Goal: Task Accomplishment & Management: Manage account settings

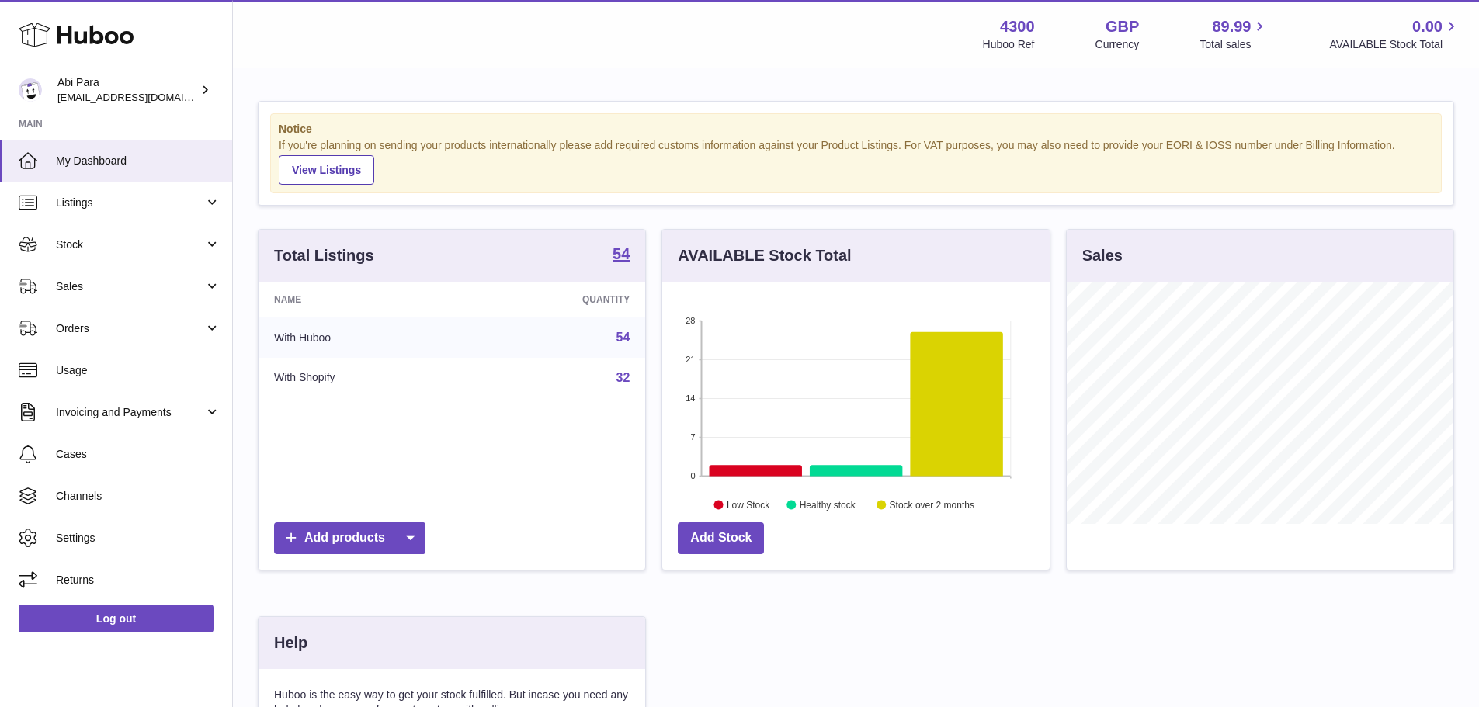
scroll to position [242, 387]
click at [112, 503] on span "Channels" at bounding box center [138, 496] width 165 height 15
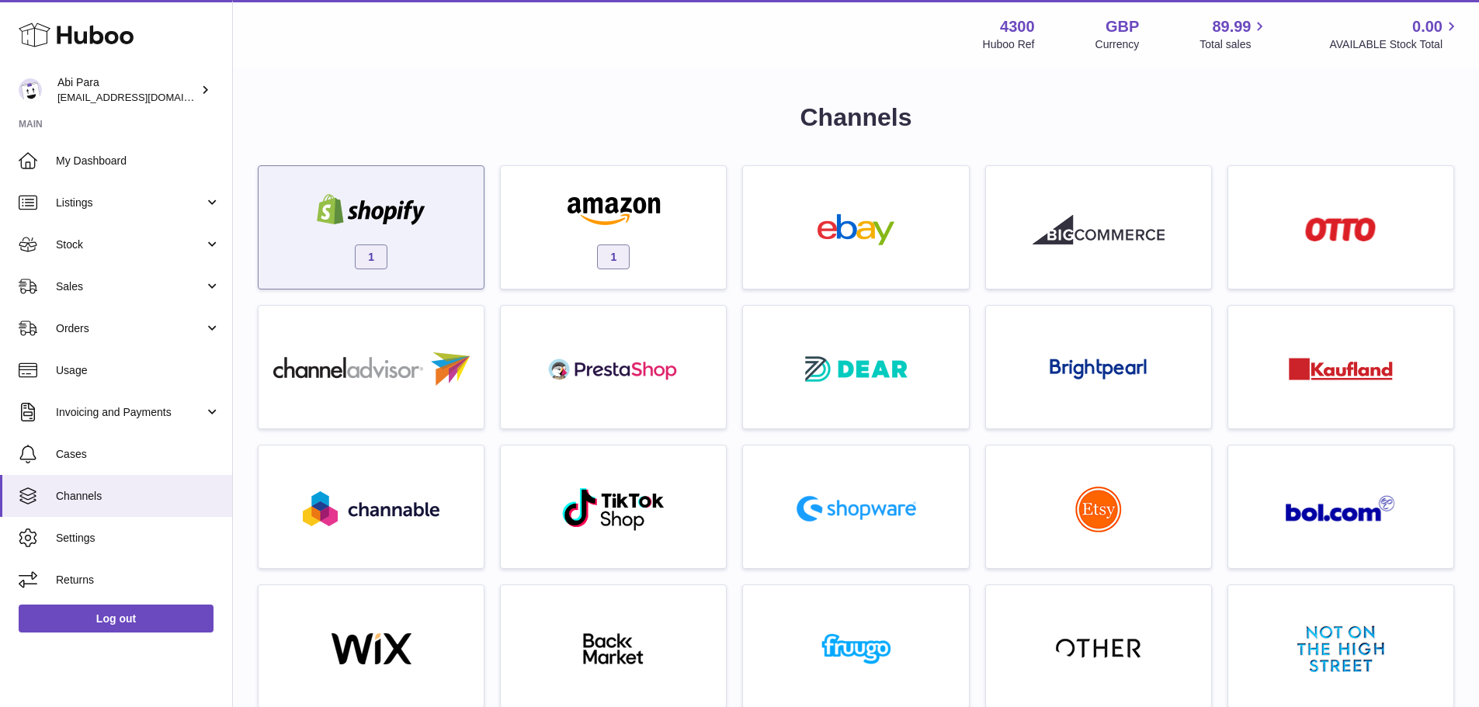
click at [428, 255] on div "1" at bounding box center [371, 231] width 210 height 99
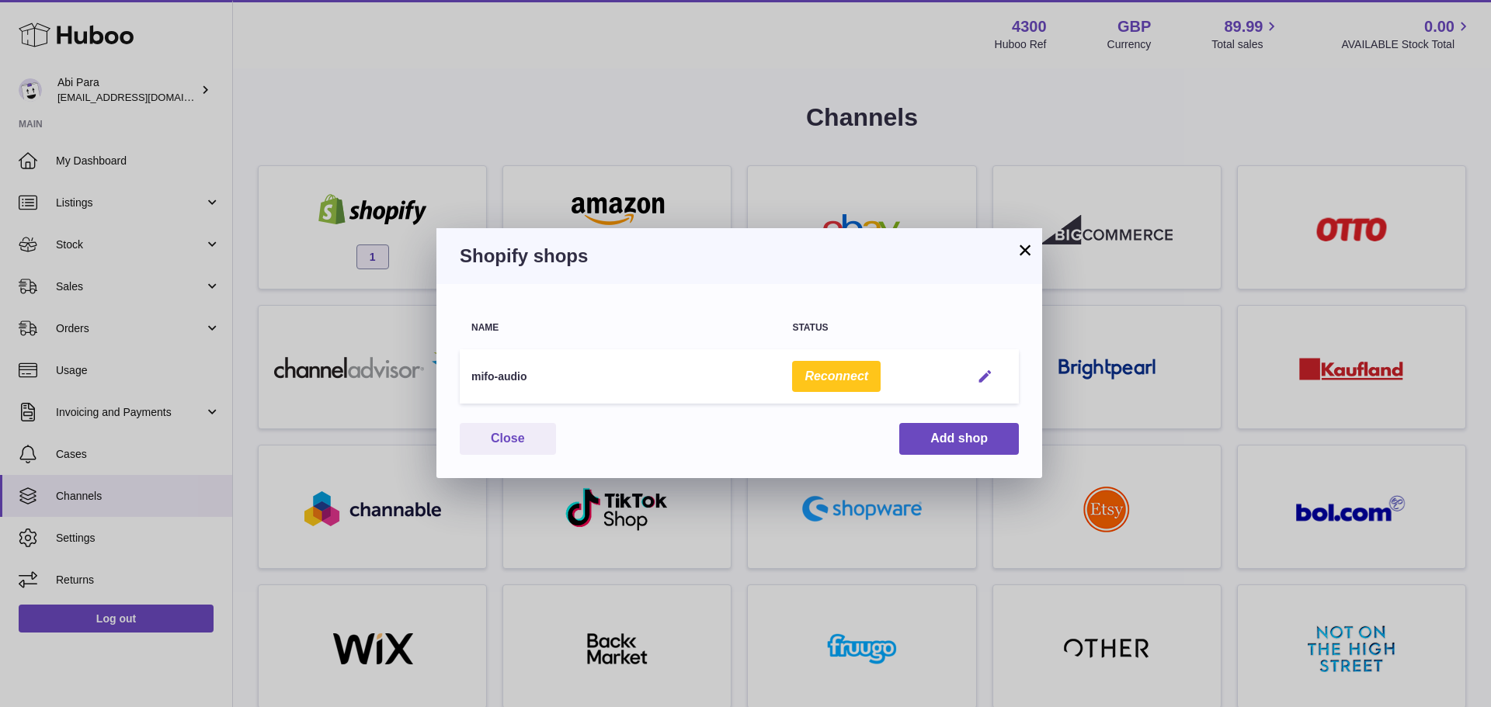
click at [989, 377] on em "button" at bounding box center [985, 377] width 16 height 16
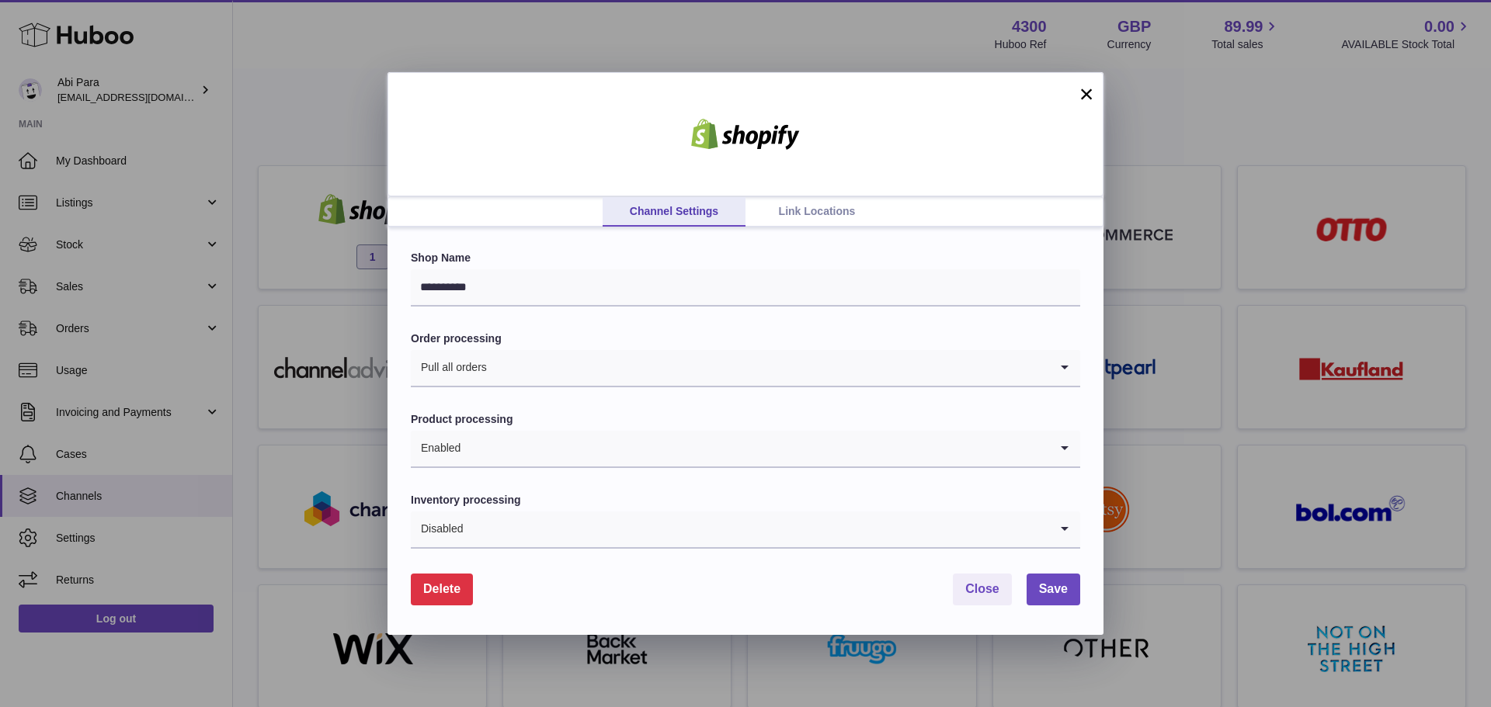
click at [833, 217] on link "Link Locations" at bounding box center [816, 212] width 143 height 30
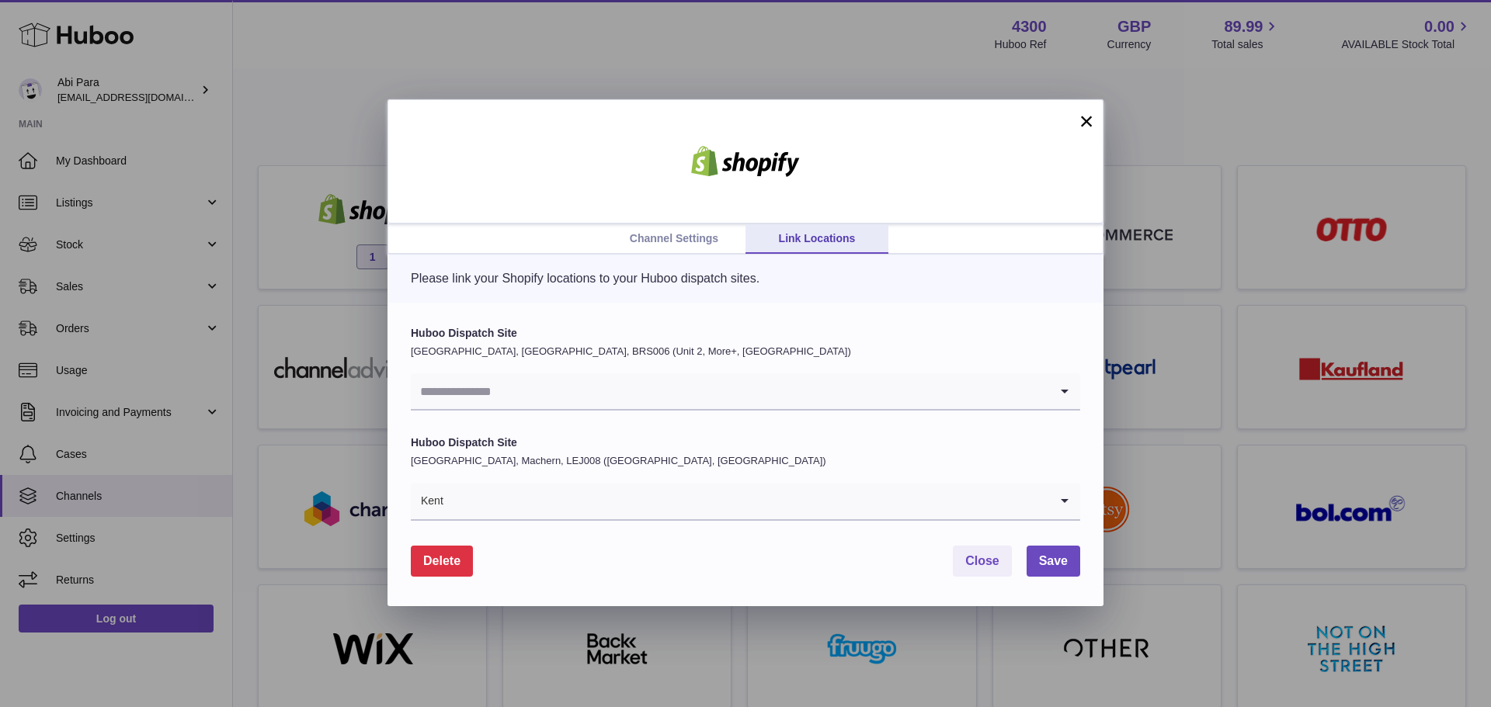
click at [576, 391] on input "Search for option" at bounding box center [730, 392] width 638 height 36
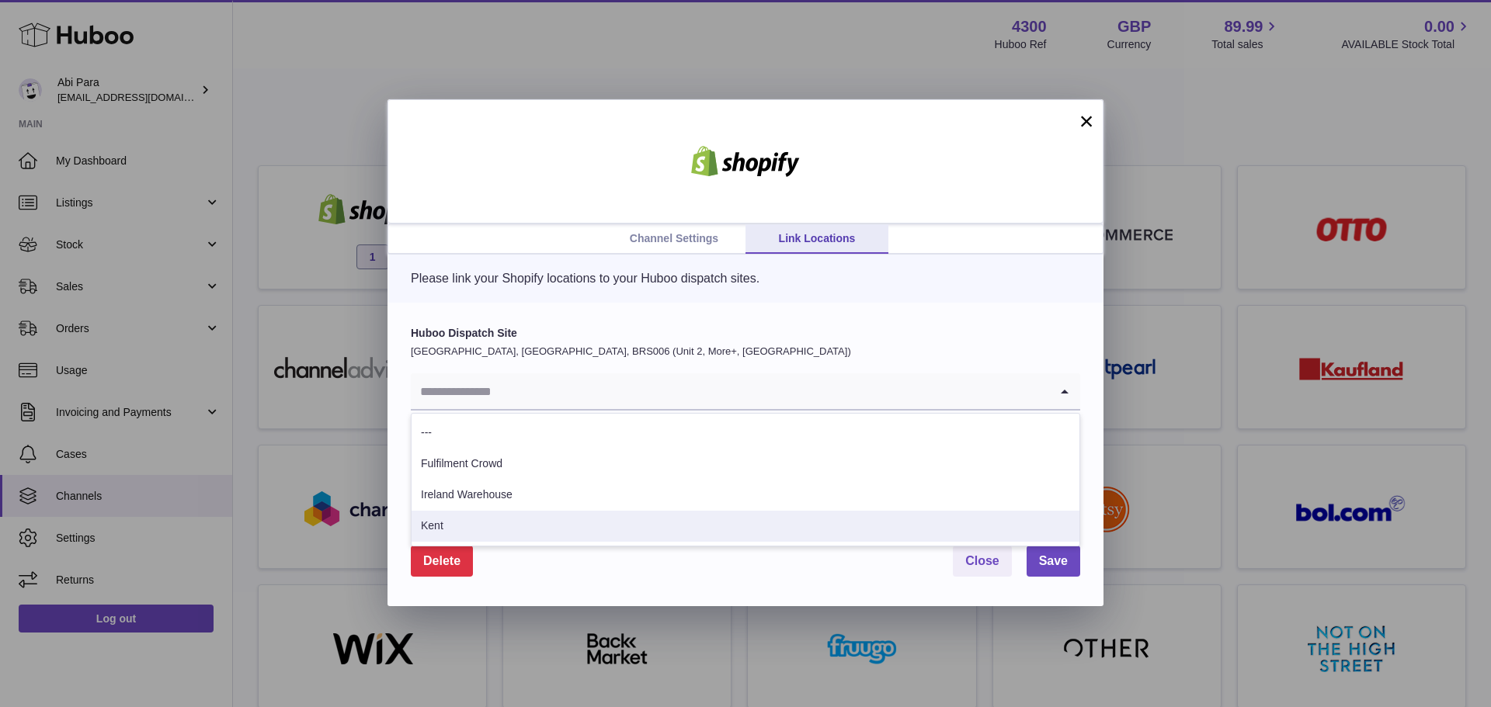
click at [506, 522] on li "Kent" at bounding box center [746, 526] width 668 height 31
click at [745, 405] on input "Search for option" at bounding box center [730, 392] width 638 height 36
click at [699, 522] on li "Kent" at bounding box center [746, 526] width 668 height 31
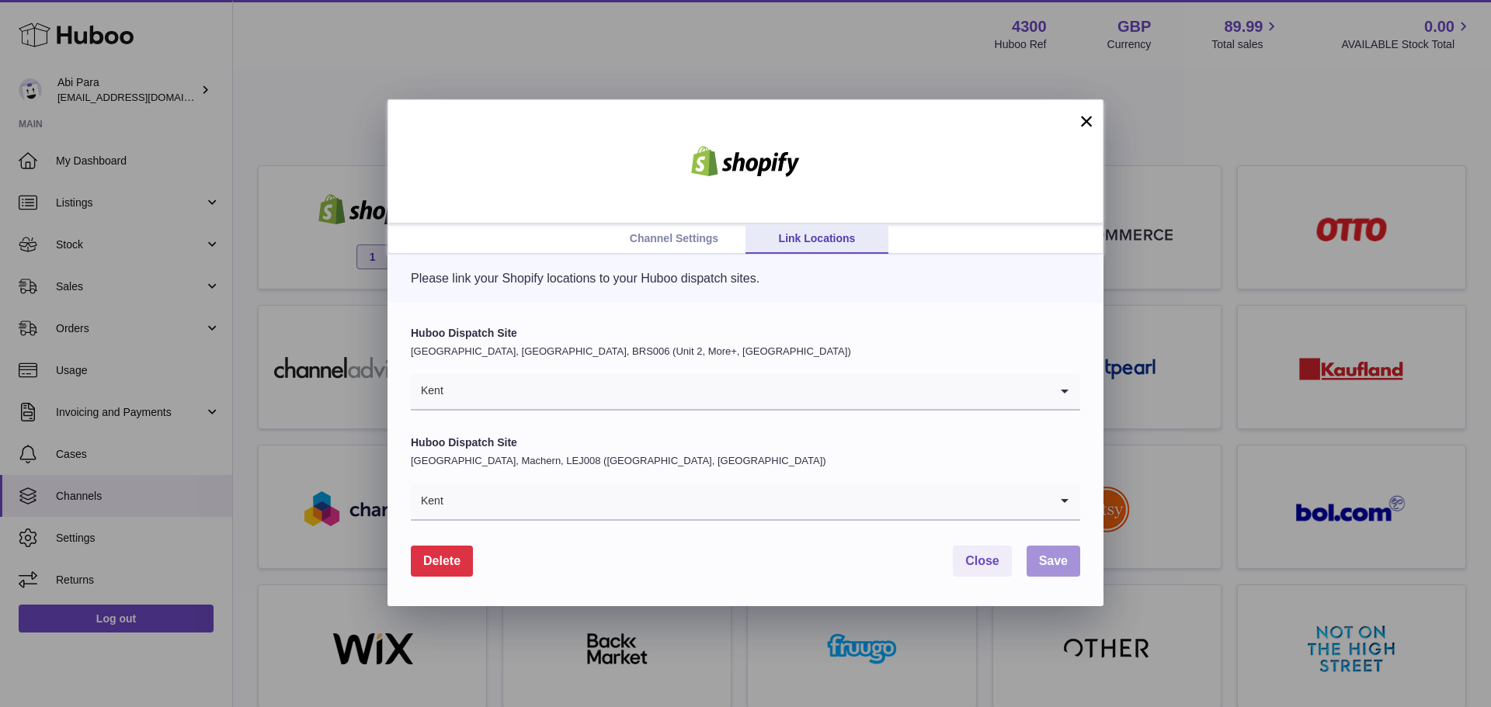
click at [1046, 566] on span "Save" at bounding box center [1053, 560] width 29 height 13
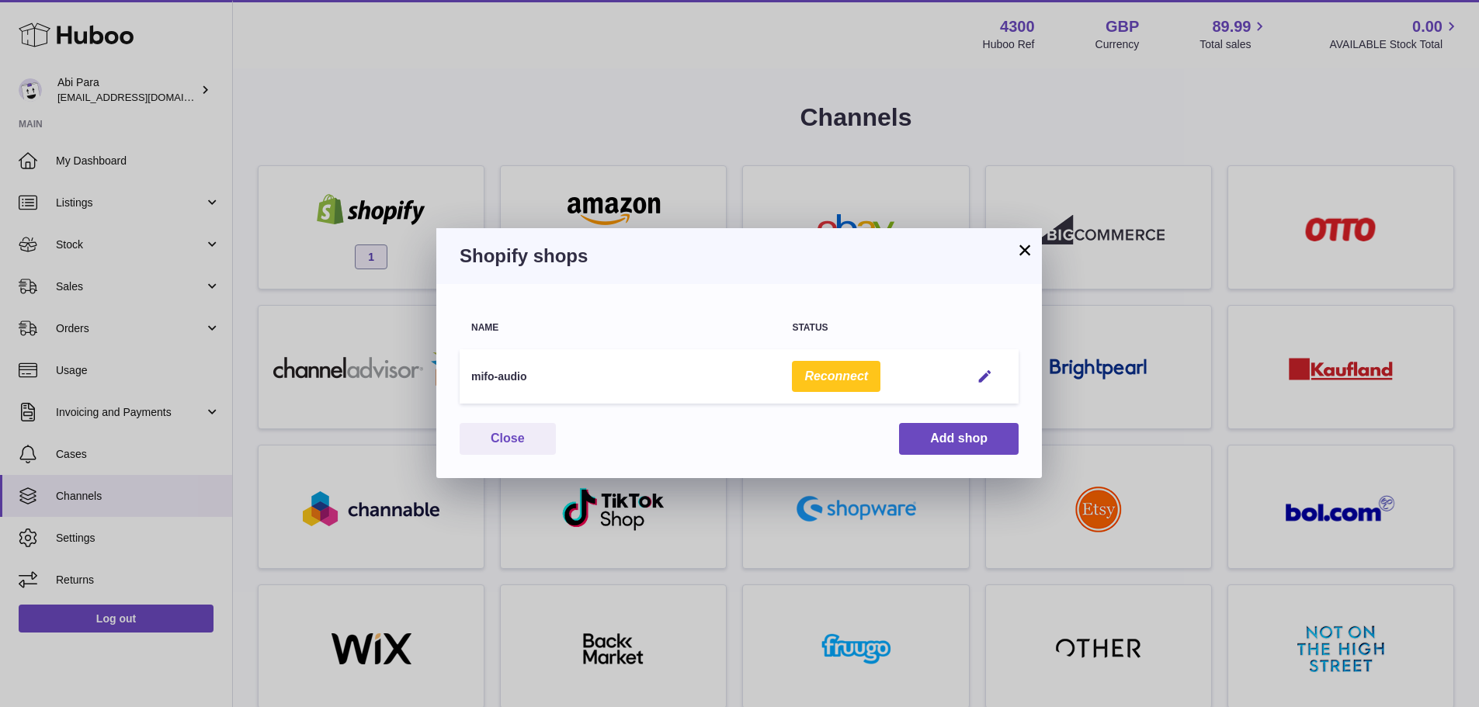
click at [930, 315] on th "Status" at bounding box center [869, 327] width 179 height 33
click at [940, 228] on div "Shopify shops" at bounding box center [739, 256] width 606 height 56
click at [1032, 250] on button "×" at bounding box center [1025, 250] width 19 height 19
